Goal: Task Accomplishment & Management: Use online tool/utility

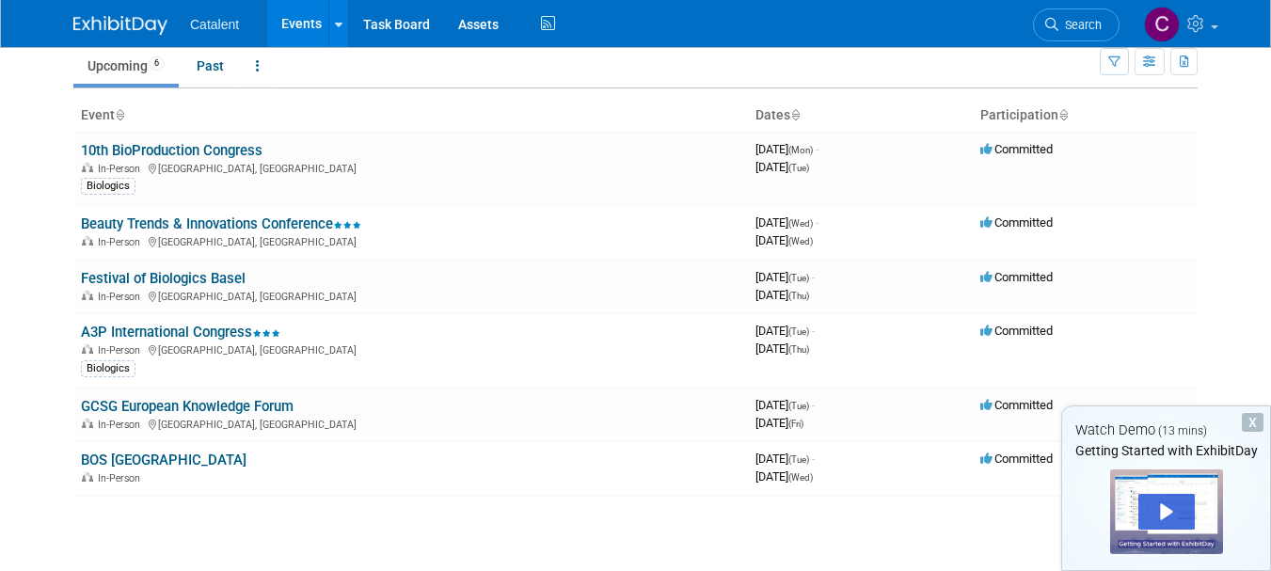
scroll to position [71, 0]
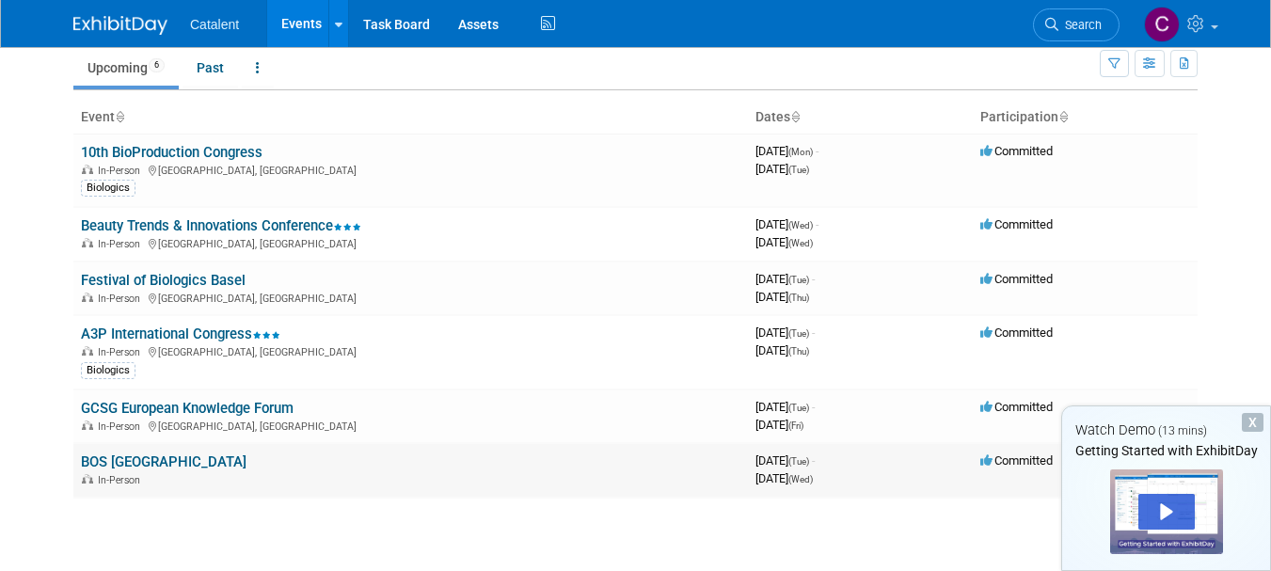
click at [118, 465] on link "BOS [GEOGRAPHIC_DATA]" at bounding box center [164, 462] width 166 height 17
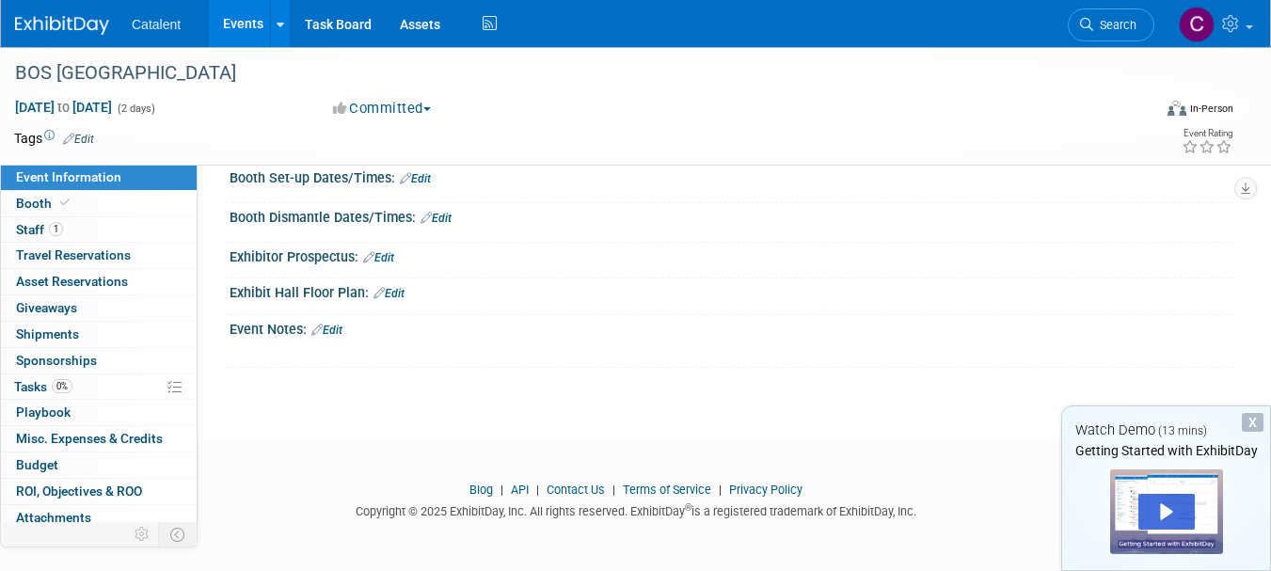
scroll to position [155, 0]
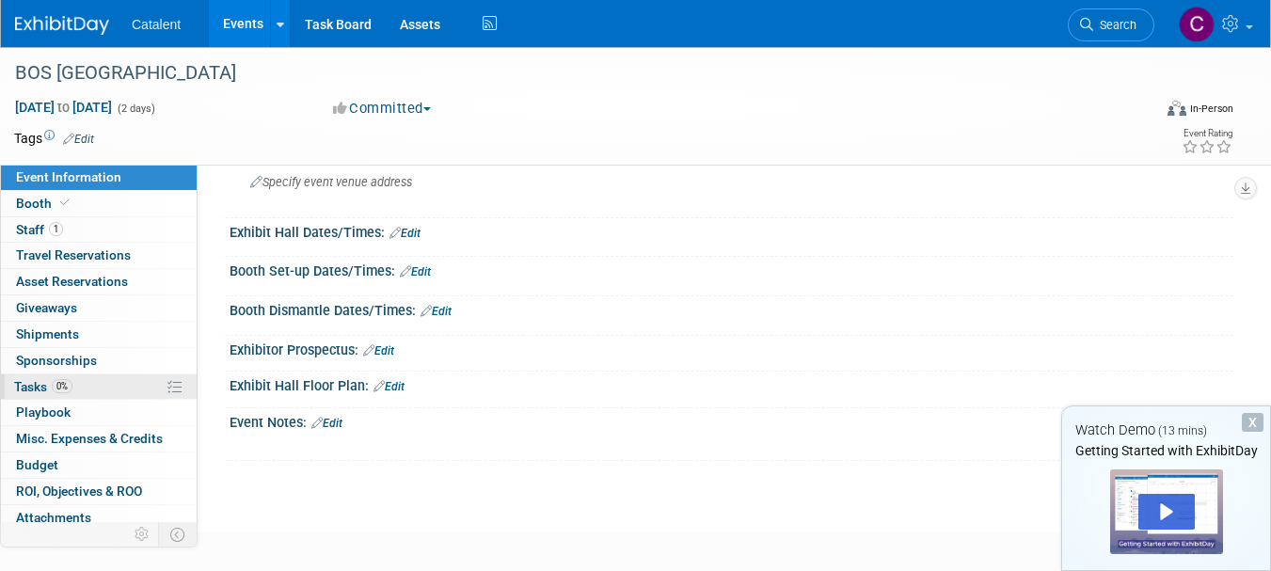
click at [105, 380] on link "0% Tasks 0%" at bounding box center [99, 386] width 196 height 25
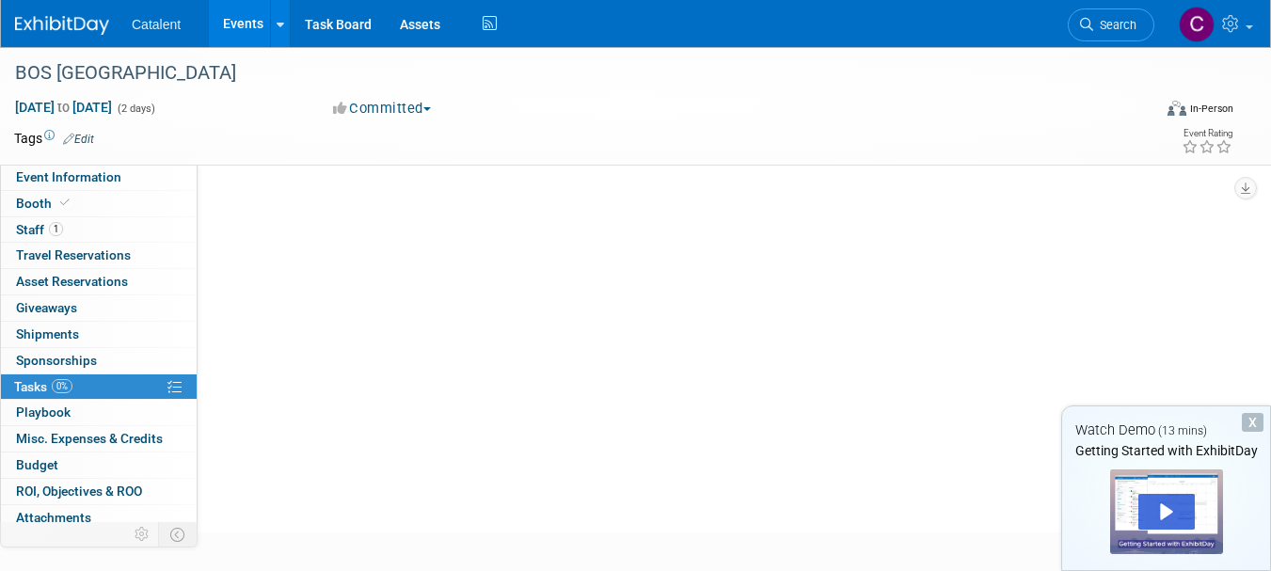
scroll to position [0, 0]
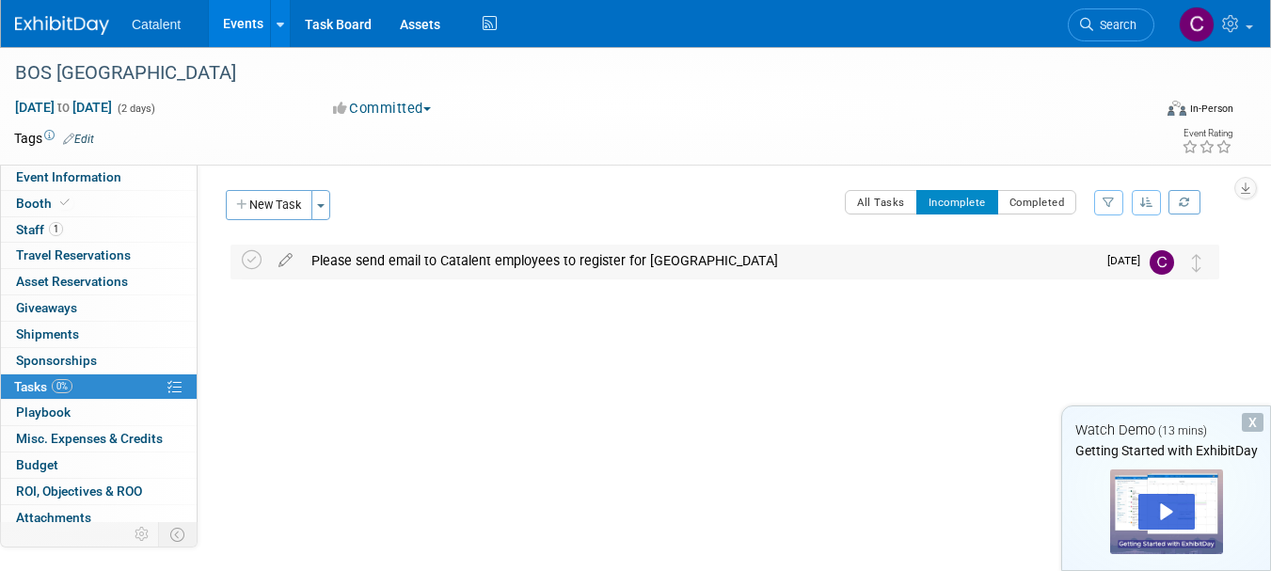
click at [519, 263] on div "Please send email to Catalent employees to register for [GEOGRAPHIC_DATA]" at bounding box center [699, 261] width 794 height 32
